Goal: Find contact information: Find contact information

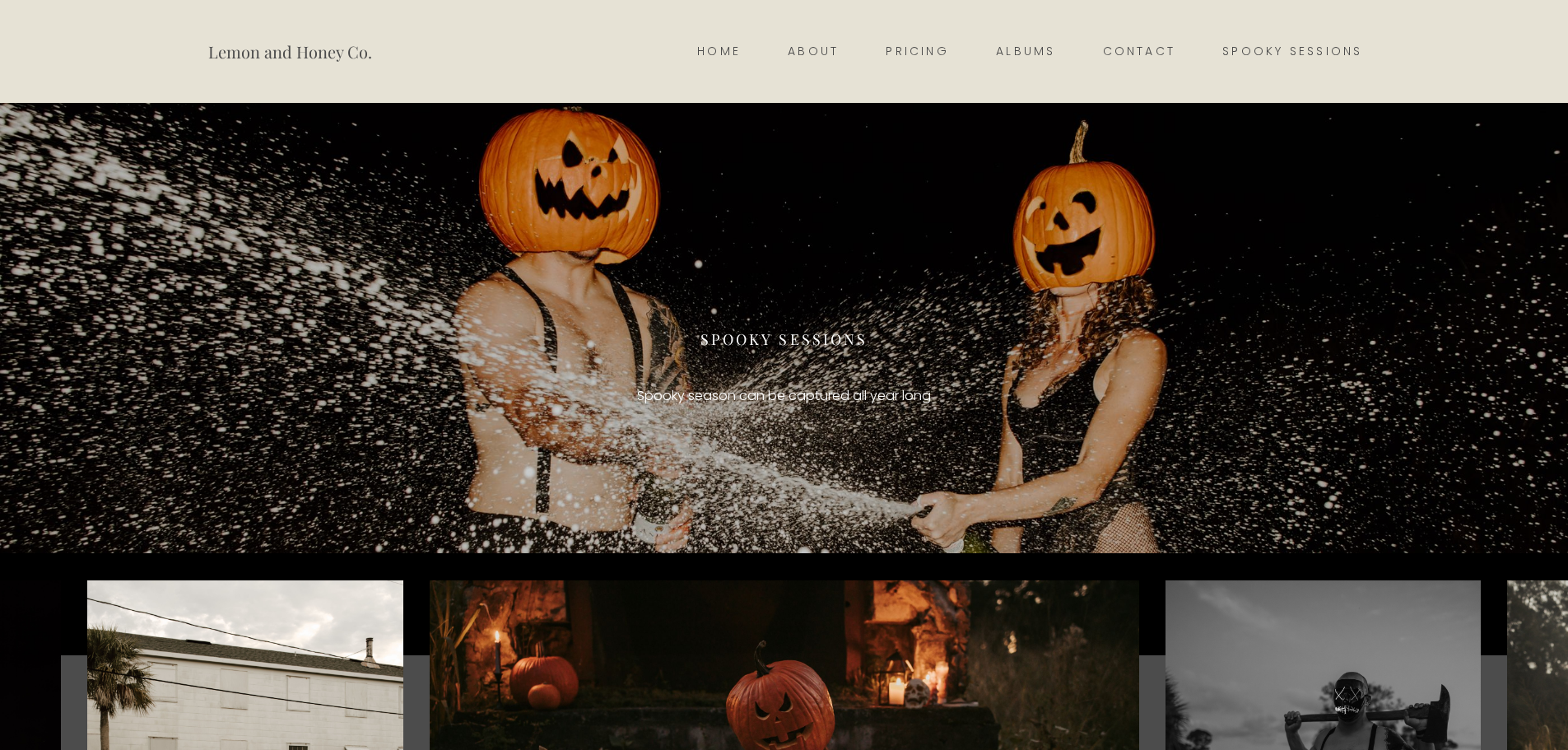
click at [801, 45] on link "About" at bounding box center [814, 52] width 98 height 23
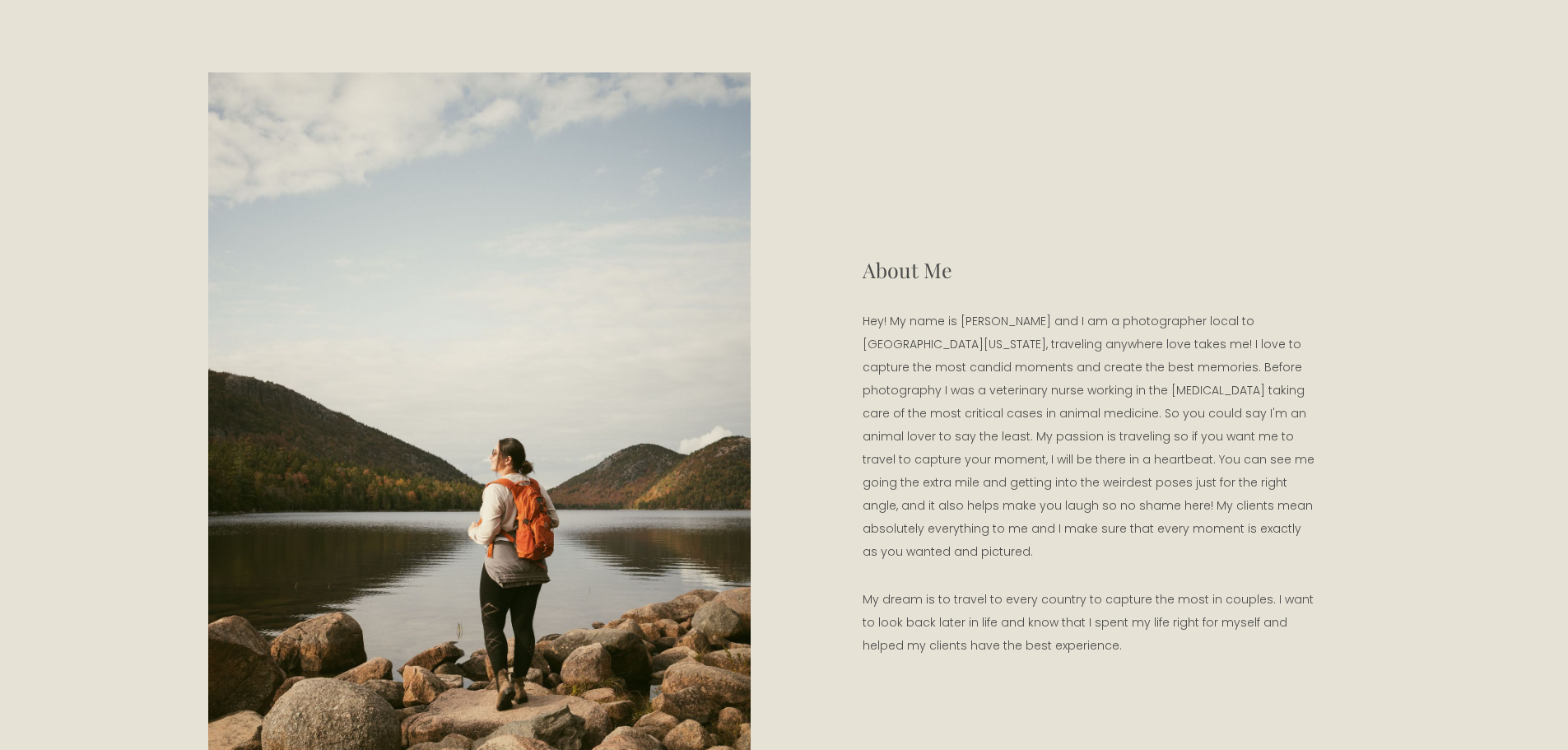
scroll to position [114, 0]
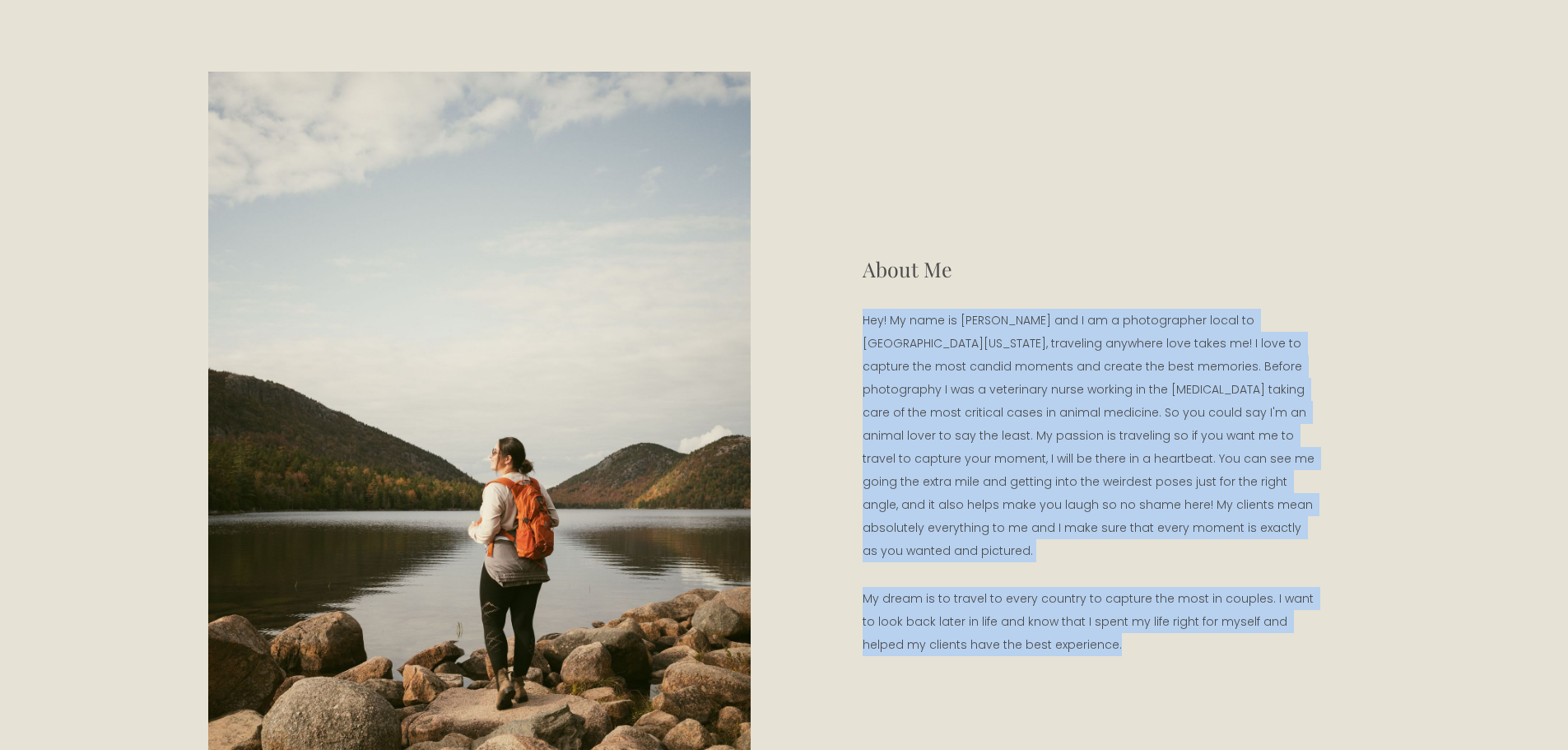
drag, startPoint x: 1073, startPoint y: 640, endPoint x: 850, endPoint y: 321, distance: 389.2
click at [850, 321] on div "About Me Hey! My name is [PERSON_NAME] and I am a photographer local to [GEOGRA…" at bounding box center [1088, 479] width 542 height 451
copy div "Hey! My name is [PERSON_NAME] and I am a photographer local to [GEOGRAPHIC_DATA…"
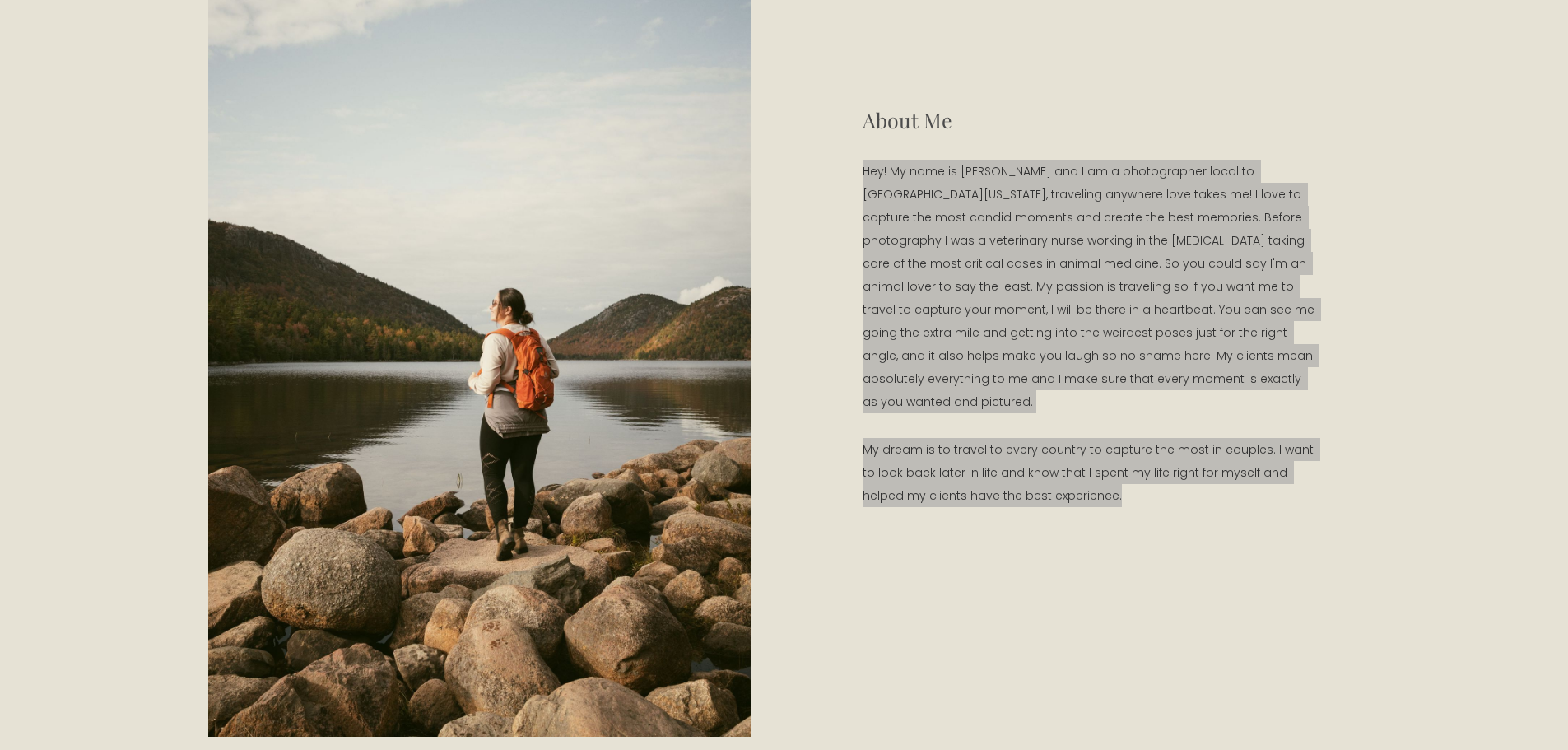
scroll to position [262, 0]
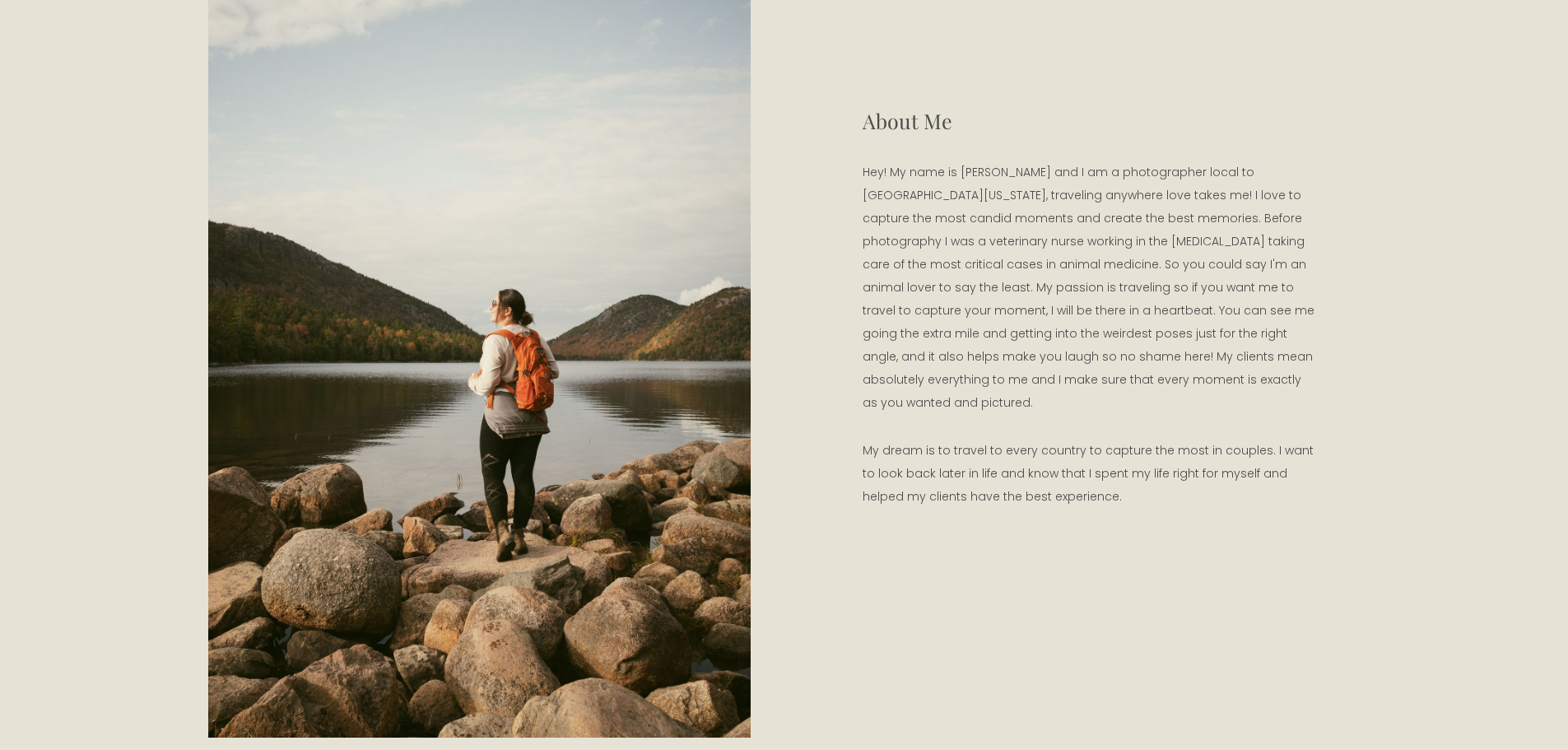
click at [784, 118] on div "About Me Hey! My name is [PERSON_NAME] and I am a photographer local to [GEOGRA…" at bounding box center [784, 330] width 1152 height 814
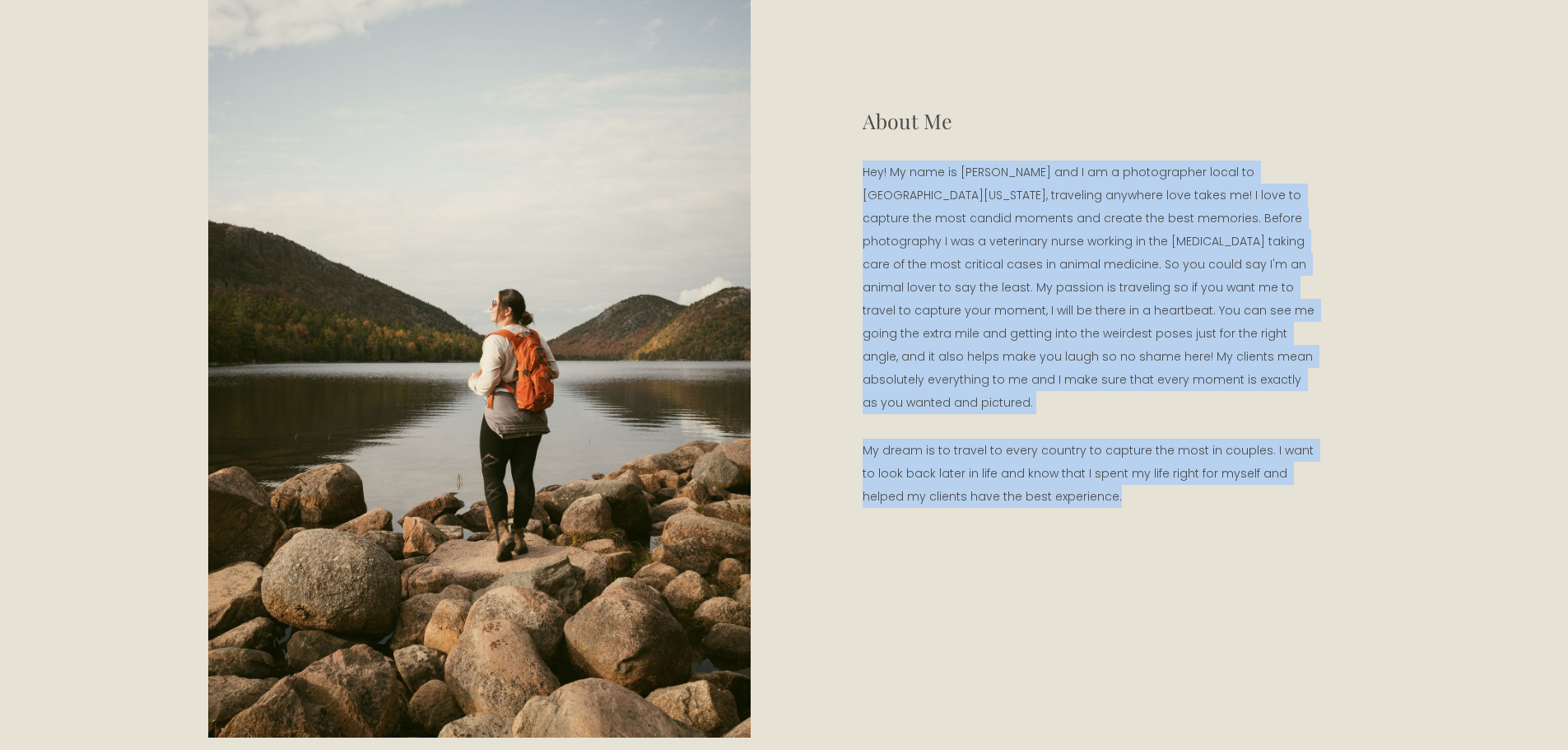
drag, startPoint x: 860, startPoint y: 183, endPoint x: 1091, endPoint y: 492, distance: 385.8
click at [1091, 492] on div "About Me Hey! My name is [PERSON_NAME] and I am a photographer local to [GEOGRA…" at bounding box center [1088, 331] width 542 height 451
copy div "Hey! My name is [PERSON_NAME] and I am a photographer local to [GEOGRAPHIC_DATA…"
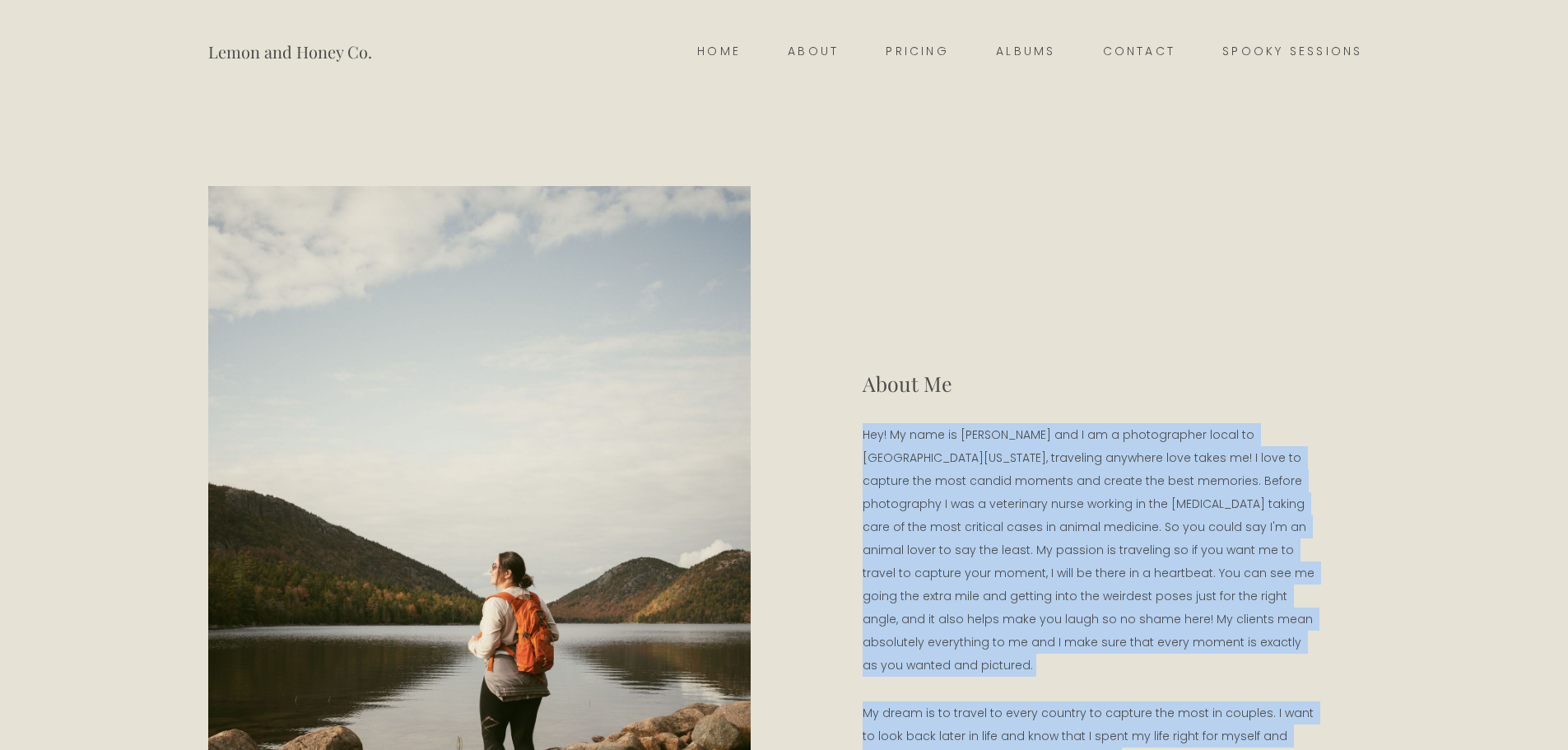
click at [1137, 41] on link "Contact" at bounding box center [1138, 52] width 120 height 23
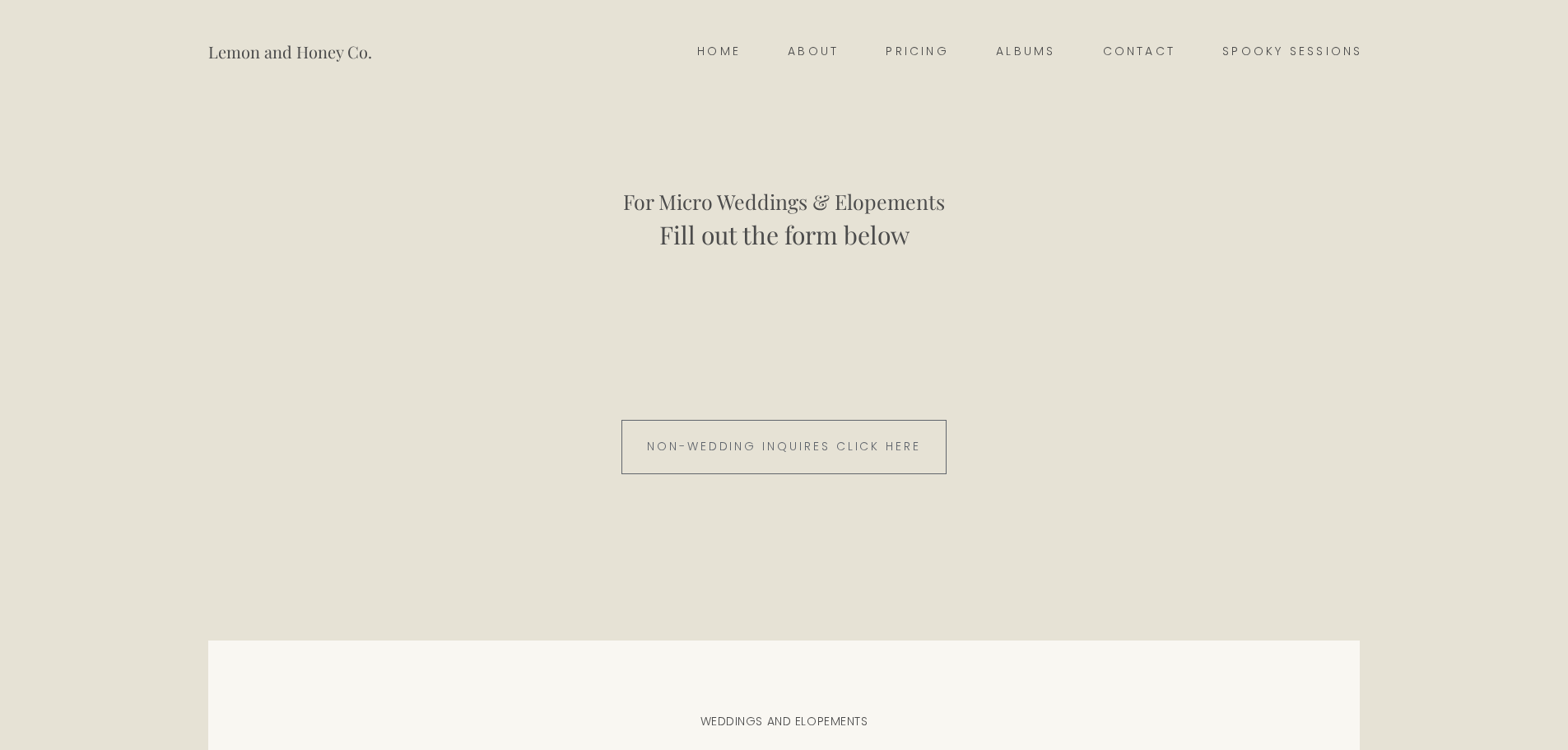
click at [734, 42] on link "Home" at bounding box center [719, 52] width 91 height 23
